Goal: Task Accomplishment & Management: Manage account settings

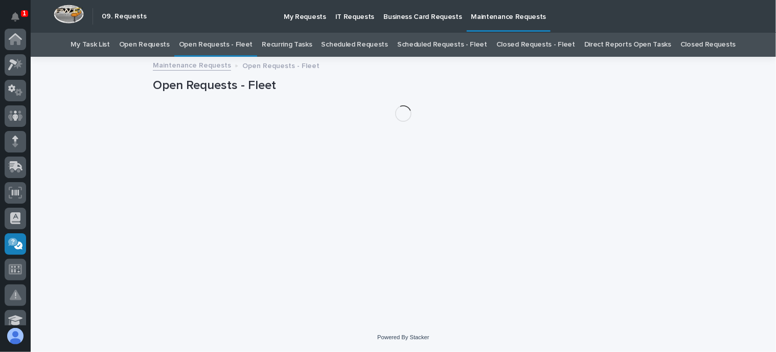
scroll to position [205, 0]
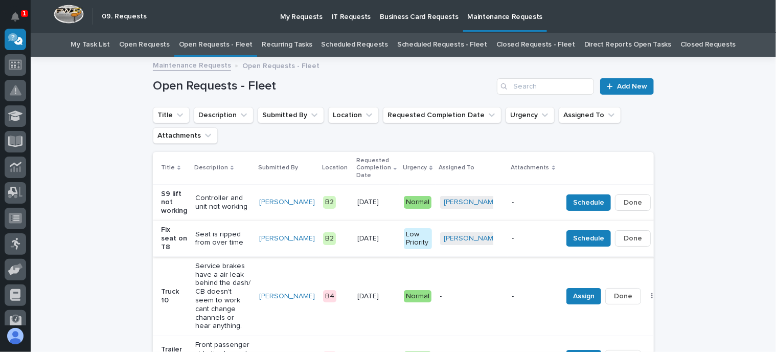
click at [624, 239] on span "Done" at bounding box center [633, 238] width 18 height 12
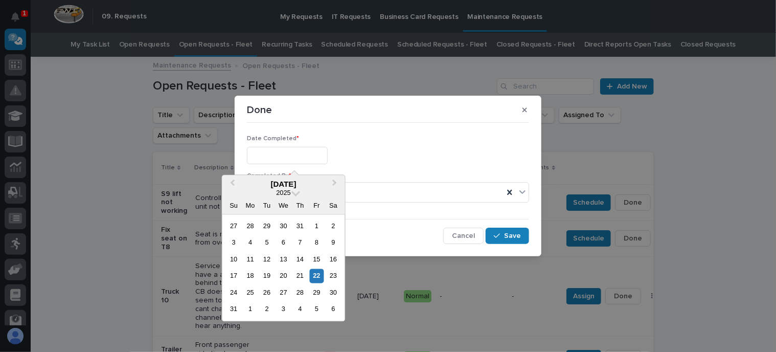
click at [282, 154] on input "text" at bounding box center [287, 156] width 81 height 18
click at [315, 272] on div "22" at bounding box center [317, 276] width 14 height 14
type input "**********"
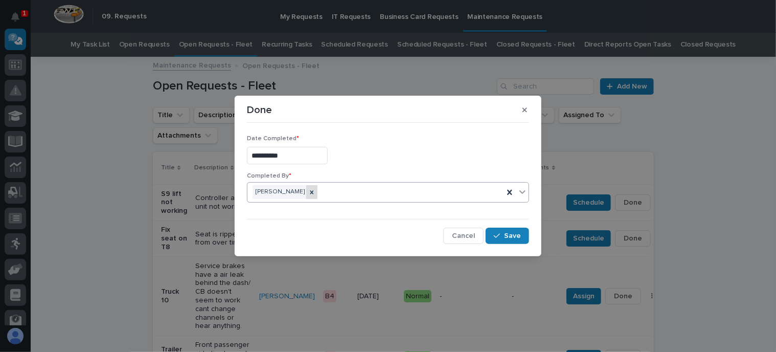
click at [310, 192] on icon at bounding box center [312, 192] width 4 height 4
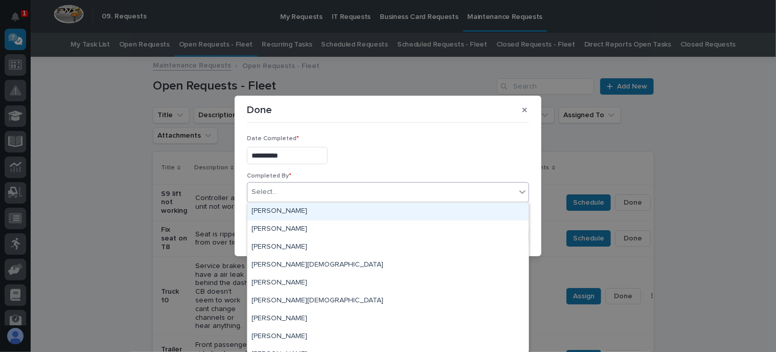
click at [290, 192] on div "Select..." at bounding box center [381, 192] width 268 height 17
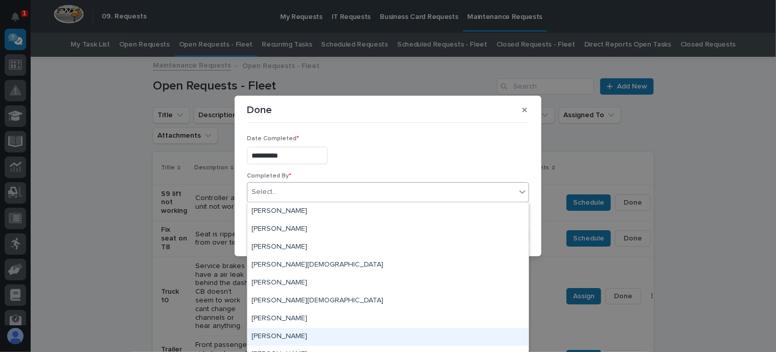
drag, startPoint x: 289, startPoint y: 308, endPoint x: 302, endPoint y: 339, distance: 33.5
click at [302, 339] on div "[PERSON_NAME]" at bounding box center [387, 337] width 281 height 18
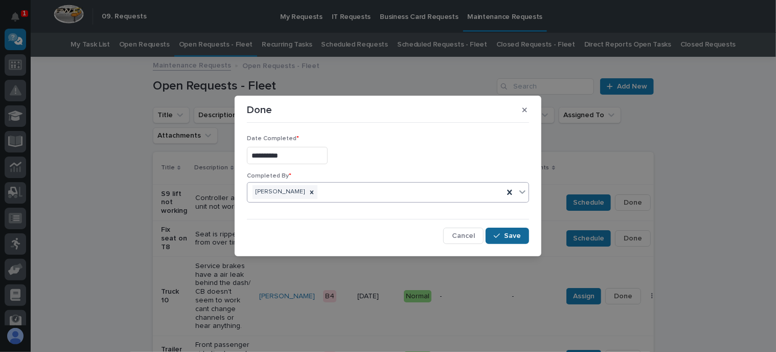
click at [501, 235] on div "button" at bounding box center [499, 235] width 10 height 7
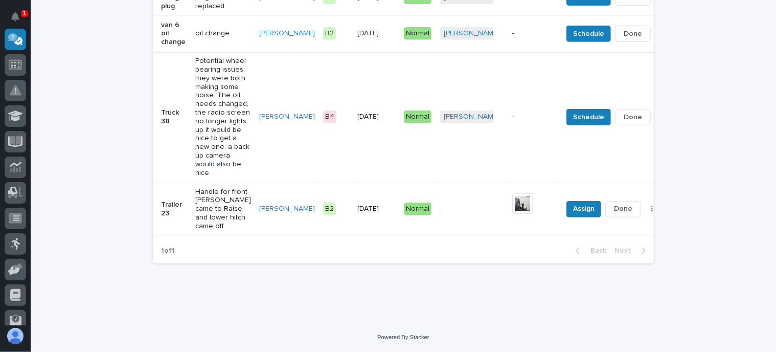
scroll to position [458, 0]
click at [614, 204] on span "Done" at bounding box center [623, 208] width 18 height 12
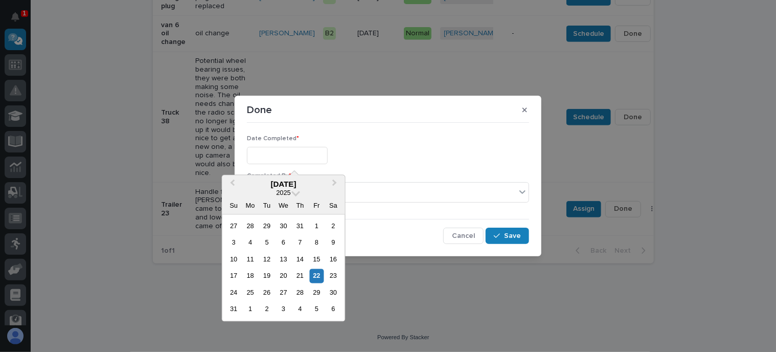
click at [285, 159] on input "text" at bounding box center [287, 156] width 81 height 18
click at [317, 275] on div "22" at bounding box center [317, 276] width 14 height 14
type input "**********"
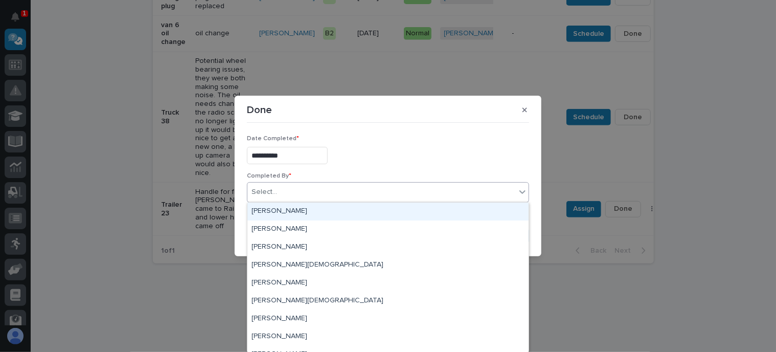
click at [293, 192] on div "Select..." at bounding box center [381, 192] width 268 height 17
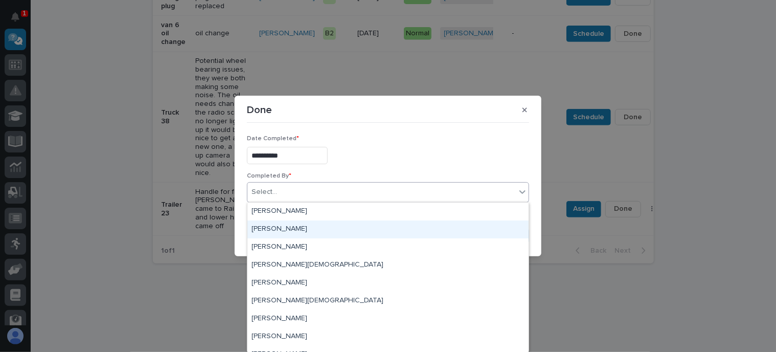
click at [295, 227] on div "[PERSON_NAME]" at bounding box center [387, 229] width 281 height 18
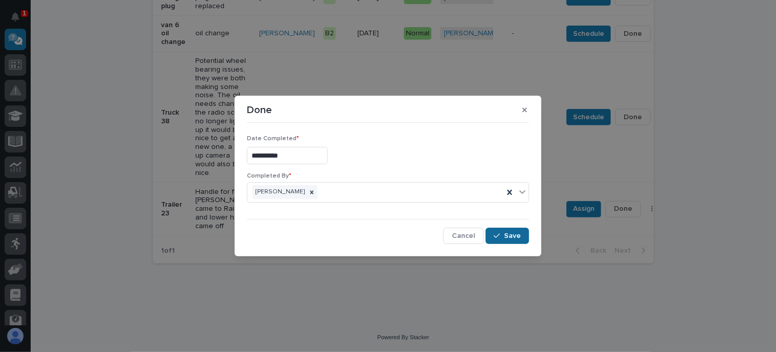
click at [508, 239] on span "Save" at bounding box center [512, 235] width 17 height 9
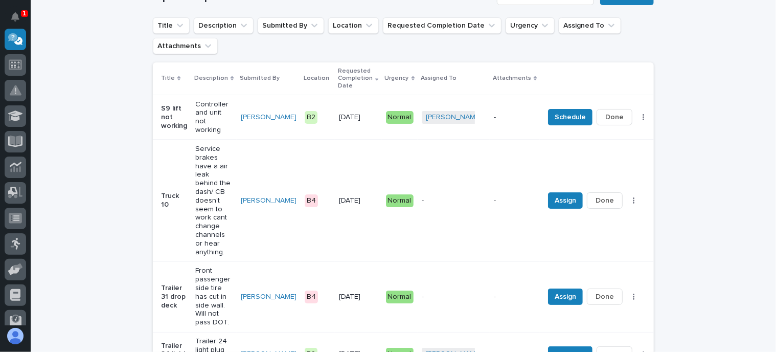
scroll to position [141, 0]
